Goal: Find contact information: Find contact information

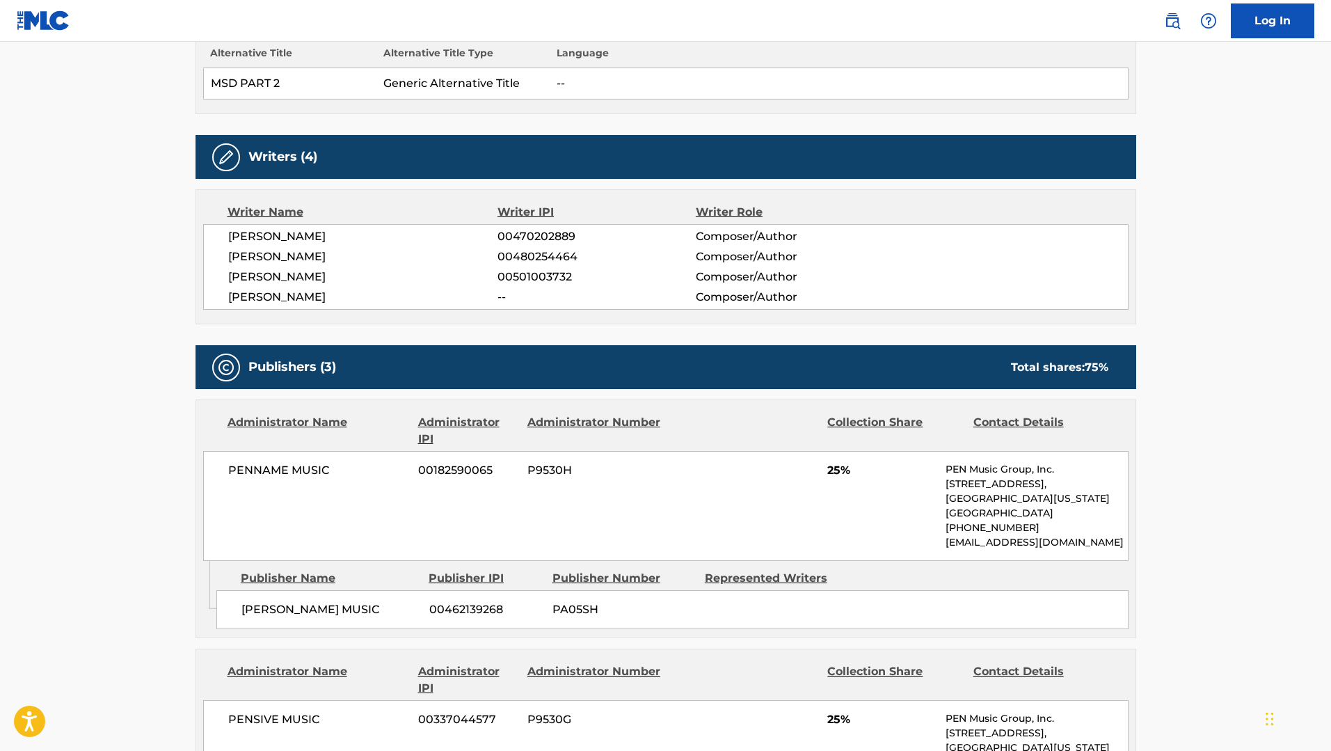
scroll to position [487, 0]
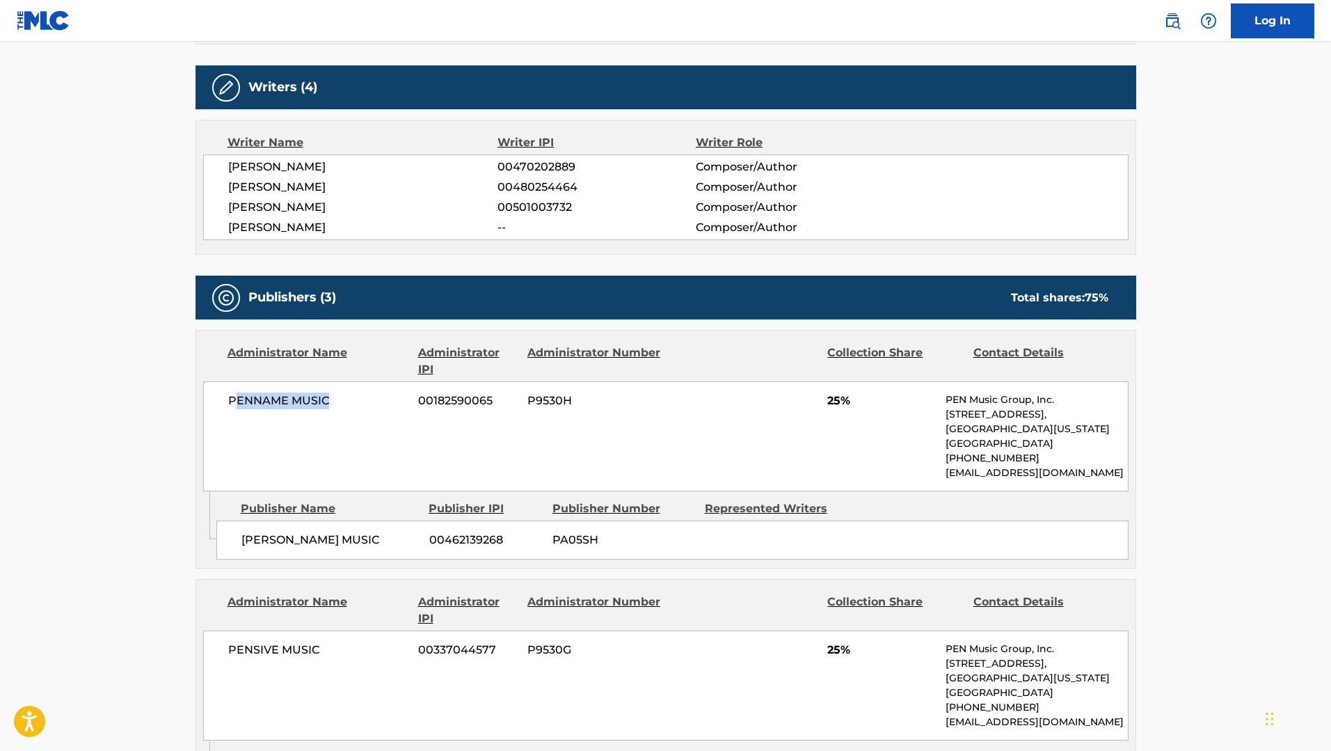
drag, startPoint x: 232, startPoint y: 402, endPoint x: 335, endPoint y: 399, distance: 103.0
click at [335, 399] on span "PENNAME MUSIC" at bounding box center [318, 401] width 180 height 17
click at [1055, 461] on p "[PHONE_NUMBER]" at bounding box center [1037, 458] width 182 height 15
drag, startPoint x: 947, startPoint y: 415, endPoint x: 1082, endPoint y: 417, distance: 134.3
click at [1082, 417] on p "[STREET_ADDRESS]," at bounding box center [1037, 414] width 182 height 15
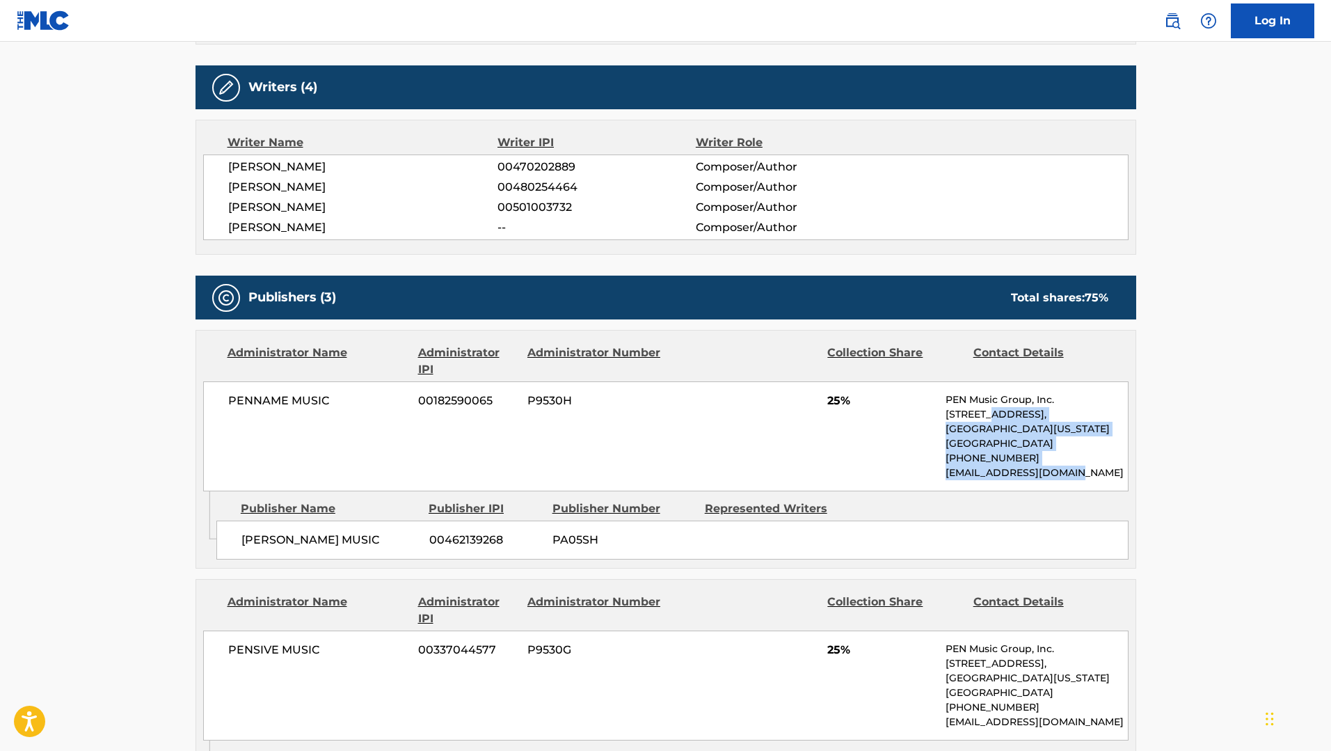
drag, startPoint x: 1092, startPoint y: 469, endPoint x: 991, endPoint y: 411, distance: 116.6
click at [991, 411] on div "PEN Music Group, Inc. [STREET_ADDRESS][US_STATE] [PHONE_NUMBER] [EMAIL_ADDRESS]…" at bounding box center [1037, 437] width 182 height 88
click at [991, 411] on p "[STREET_ADDRESS]," at bounding box center [1037, 414] width 182 height 15
click at [773, 58] on div "Work Detail Member Work Identifier -- MLC Song Code MB9SB2 ISWC -- Duration --:…" at bounding box center [666, 469] width 941 height 1416
